Goal: Check status: Check status

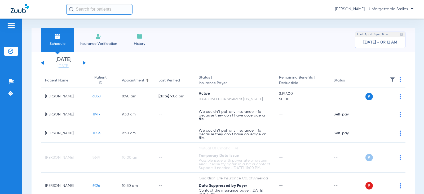
click at [85, 63] on button at bounding box center [84, 63] width 3 height 4
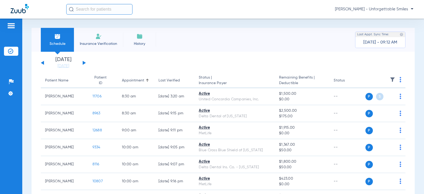
click at [41, 64] on div "[DATE] [DATE] [DATE] [DATE] [DATE] [DATE] [DATE] [DATE] [DATE] [DATE] [DATE] [D…" at bounding box center [63, 63] width 45 height 12
click at [42, 64] on div "[DATE] [DATE] [DATE] [DATE] [DATE] [DATE] [DATE] [DATE] [DATE] [DATE] [DATE] [D…" at bounding box center [63, 63] width 45 height 12
click at [43, 64] on button at bounding box center [42, 63] width 3 height 4
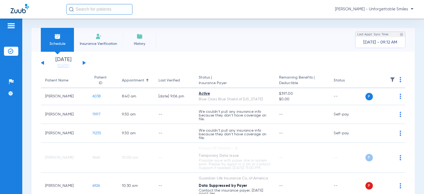
click at [83, 63] on button at bounding box center [84, 63] width 3 height 4
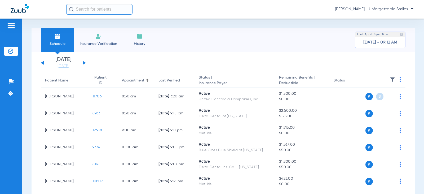
click at [83, 63] on button at bounding box center [84, 63] width 3 height 4
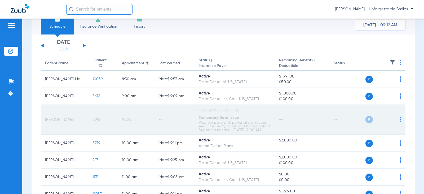
scroll to position [26, 0]
